Goal: Information Seeking & Learning: Learn about a topic

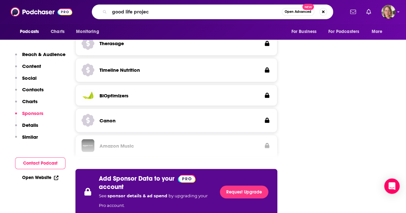
type input "good life project"
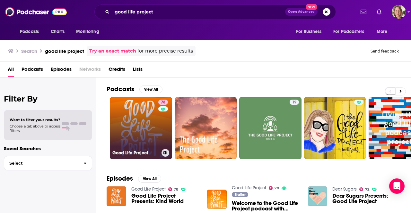
click at [125, 114] on link "78 Good Life Project" at bounding box center [141, 128] width 62 height 62
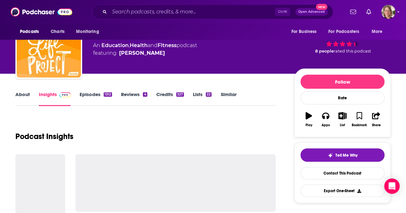
scroll to position [64, 0]
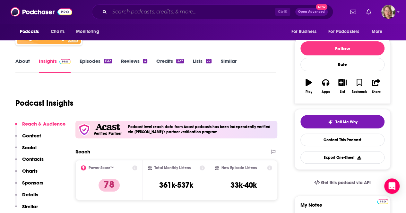
click at [226, 13] on input "Search podcasts, credits, & more..." at bounding box center [192, 12] width 166 height 10
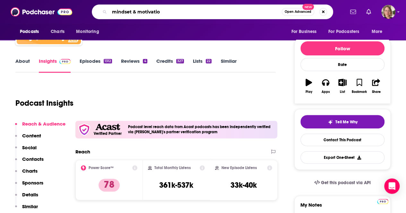
type input "mindset & motivation"
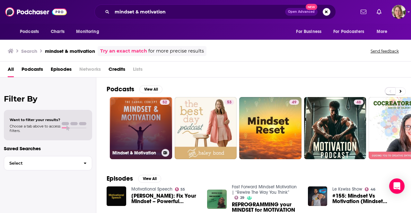
click at [138, 125] on link "52 Mindset & Motivation" at bounding box center [141, 128] width 62 height 62
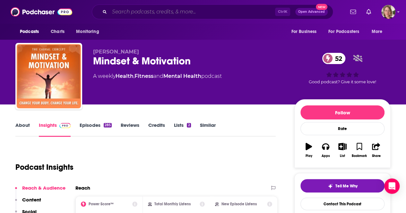
click at [222, 14] on input "Search podcasts, credits, & more..." at bounding box center [192, 12] width 166 height 10
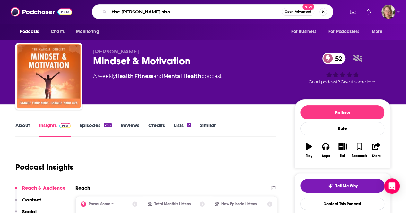
type input "the [PERSON_NAME] show"
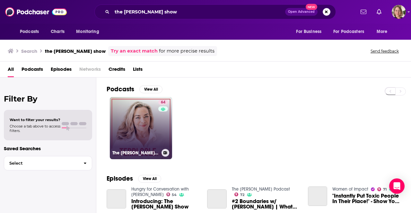
click at [144, 127] on link "64 The [PERSON_NAME] Show" at bounding box center [141, 128] width 62 height 62
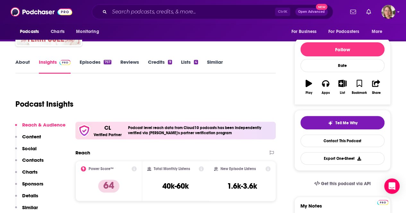
scroll to position [64, 0]
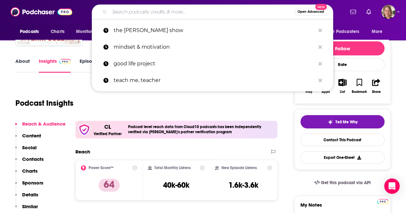
click at [213, 13] on input "Search podcasts, credits, & more..." at bounding box center [201, 12] width 185 height 10
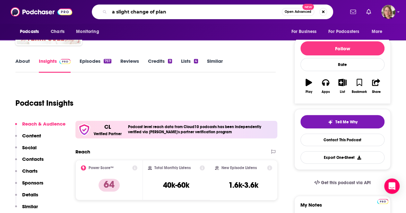
type input "a slight change of plans"
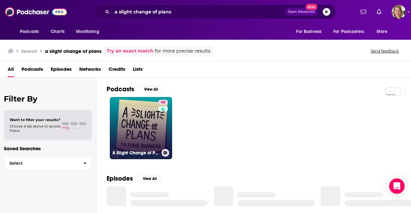
click at [142, 117] on link "68 A Slight Change of Plans" at bounding box center [141, 128] width 62 height 62
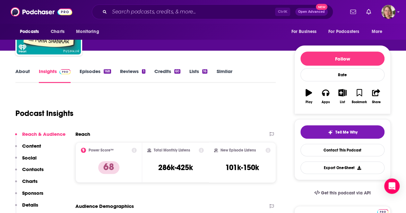
scroll to position [64, 0]
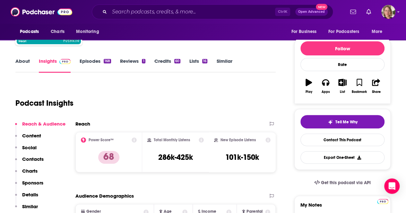
click at [18, 63] on link "About" at bounding box center [22, 65] width 14 height 15
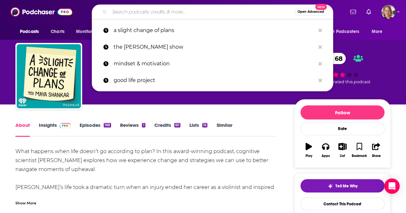
click at [196, 16] on input "Search podcasts, credits, & more..." at bounding box center [201, 12] width 185 height 10
paste input "The [PERSON_NAME] Show"
type input "The [PERSON_NAME] Show"
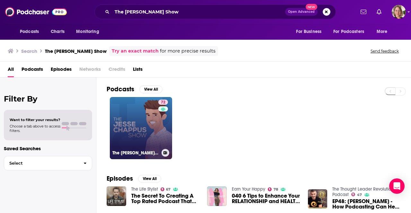
click at [162, 120] on div "72" at bounding box center [163, 124] width 11 height 49
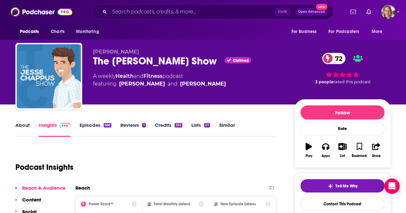
scroll to position [32, 0]
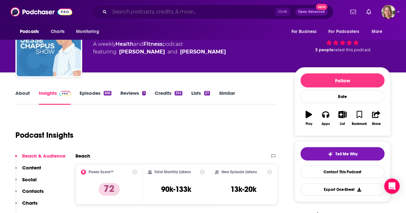
click at [191, 9] on input "Search podcasts, credits, & more..." at bounding box center [192, 12] width 166 height 10
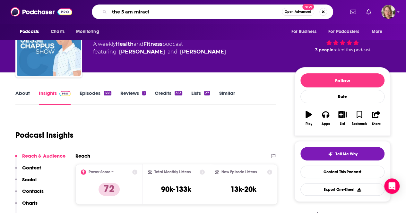
type input "the 5 am miracle"
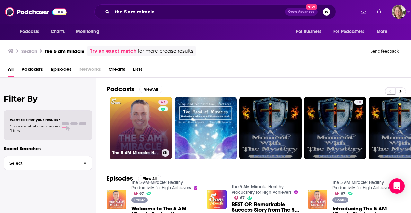
click at [146, 129] on link "67 The 5 AM Miracle: Healthy Productivity for High Achievers" at bounding box center [141, 128] width 62 height 62
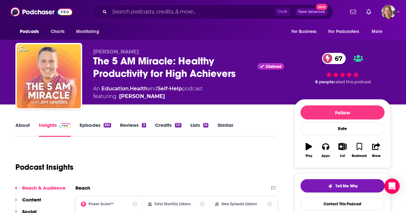
scroll to position [64, 0]
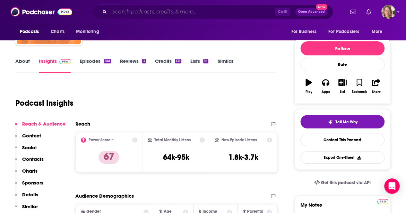
click at [145, 15] on input "Search podcasts, credits, & more..." at bounding box center [192, 12] width 166 height 10
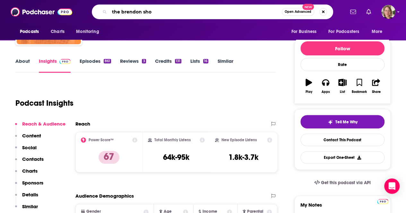
type input "the brendon show"
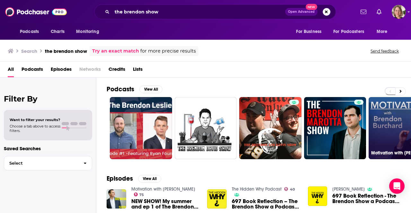
click at [388, 127] on link "75 Motivation with [PERSON_NAME]" at bounding box center [399, 128] width 62 height 62
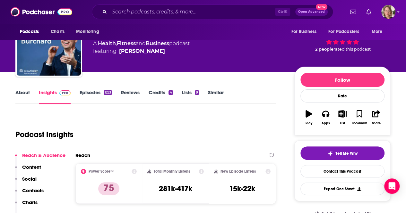
scroll to position [64, 0]
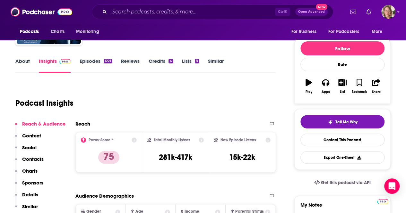
click at [25, 61] on link "About" at bounding box center [22, 65] width 14 height 15
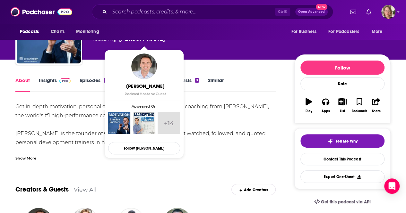
scroll to position [96, 0]
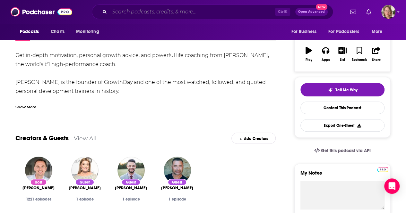
click at [244, 16] on input "Search podcasts, credits, & more..." at bounding box center [192, 12] width 166 height 10
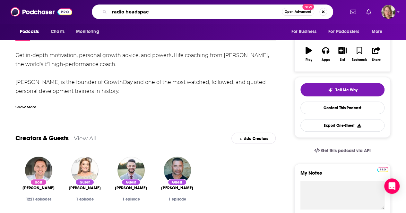
type input "radio headspace"
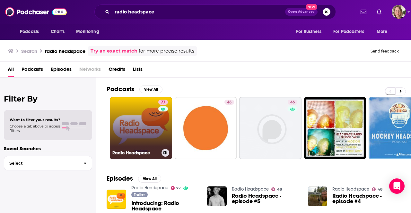
click at [157, 118] on link "77 Radio Headspace" at bounding box center [141, 128] width 62 height 62
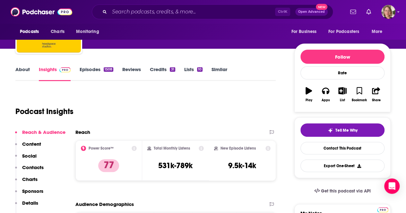
scroll to position [64, 0]
